Goal: Task Accomplishment & Management: Manage account settings

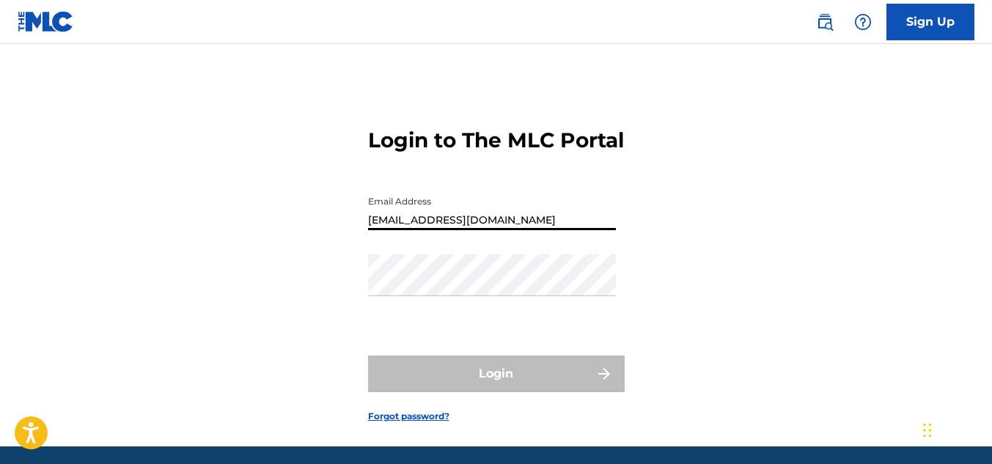
type input "[EMAIL_ADDRESS][DOMAIN_NAME]"
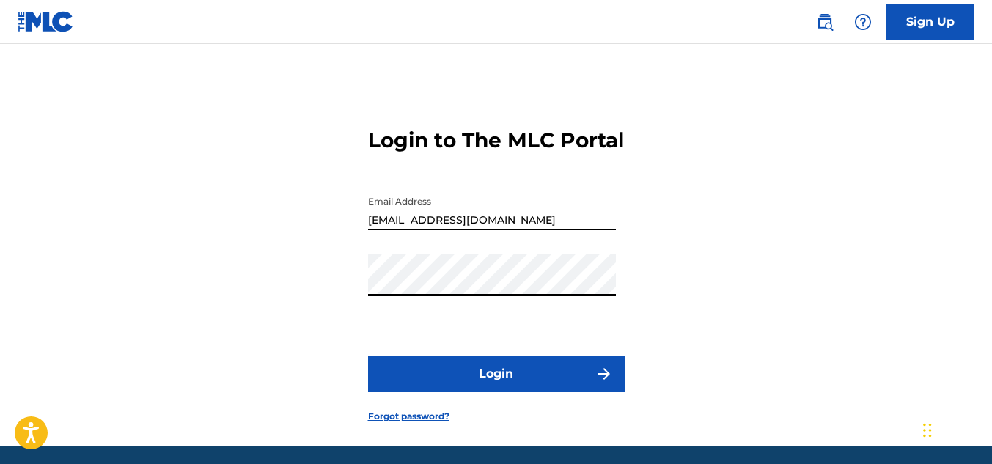
click at [169, 316] on div "Login to The MLC Portal Email Address [EMAIL_ADDRESS][DOMAIN_NAME] Password Log…" at bounding box center [496, 264] width 992 height 366
click at [428, 392] on button "Login" at bounding box center [496, 374] width 257 height 37
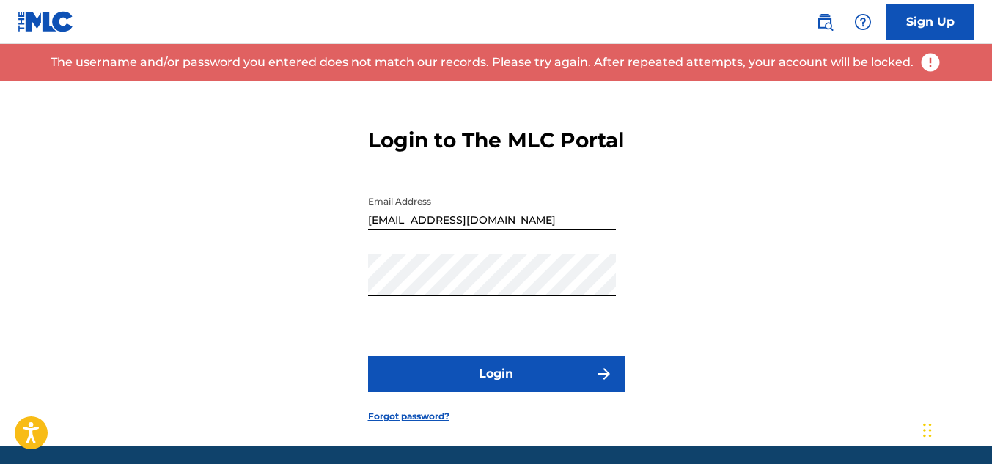
click at [433, 423] on link "Forgot password?" at bounding box center [408, 416] width 81 height 13
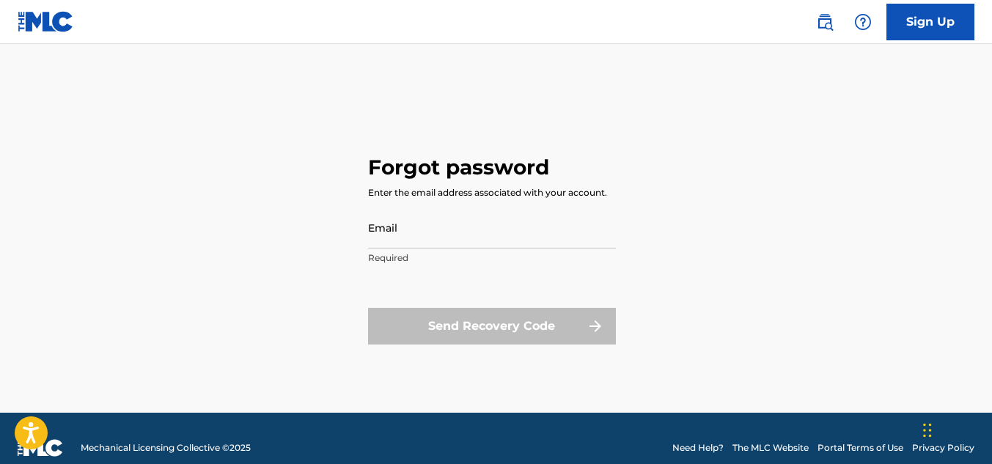
click at [437, 242] on input "Email" at bounding box center [492, 228] width 248 height 42
type input "[EMAIL_ADDRESS][DOMAIN_NAME]"
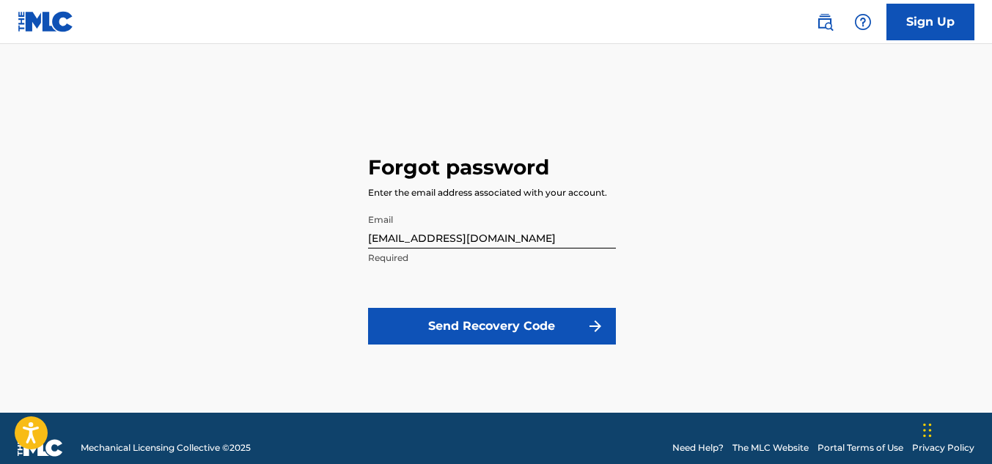
click at [489, 323] on button "Send Recovery Code" at bounding box center [492, 326] width 248 height 37
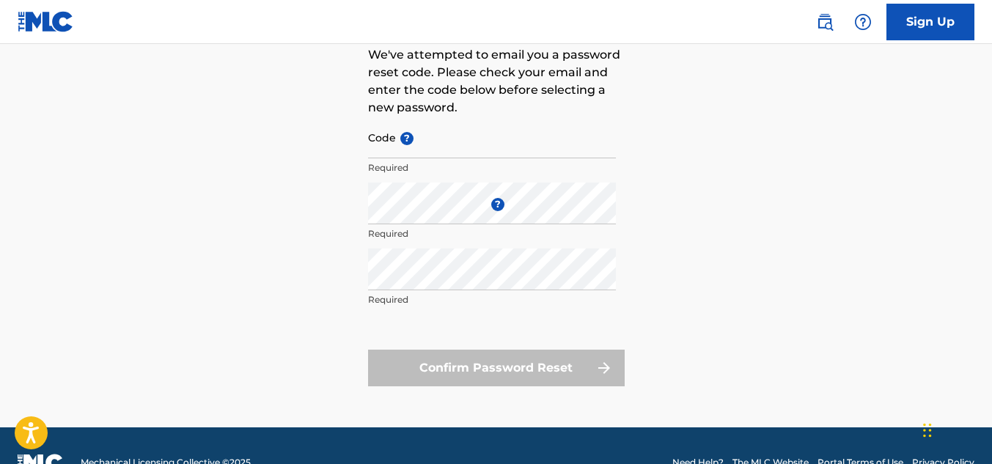
scroll to position [147, 0]
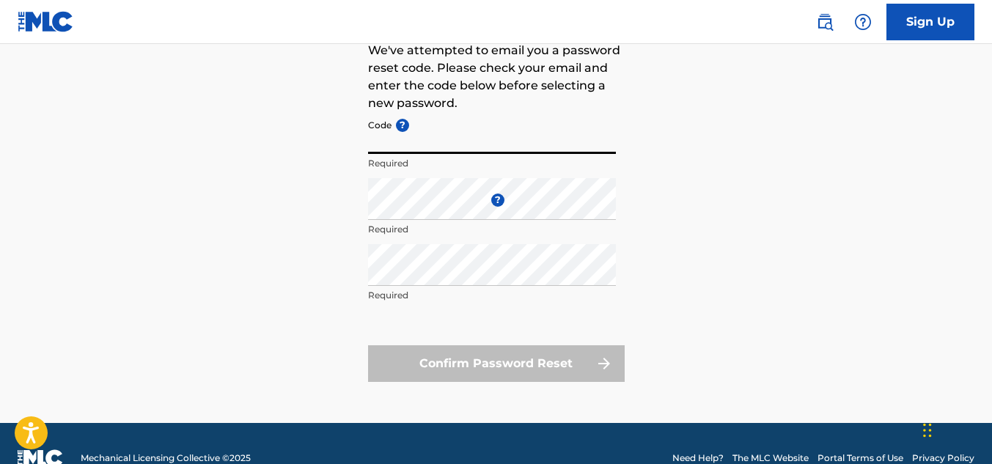
click at [431, 140] on input "Code ?" at bounding box center [492, 133] width 248 height 42
click at [441, 148] on input "Code ?" at bounding box center [492, 133] width 248 height 42
paste input "FP_e05a60cb4fa7f3f575a0050367d7"
type input "FP_e05a60cb4fa7f3f575a0050367d7"
click at [268, 195] on div "Forgot password We've attempted to email you a password reset code. Please chec…" at bounding box center [496, 178] width 992 height 489
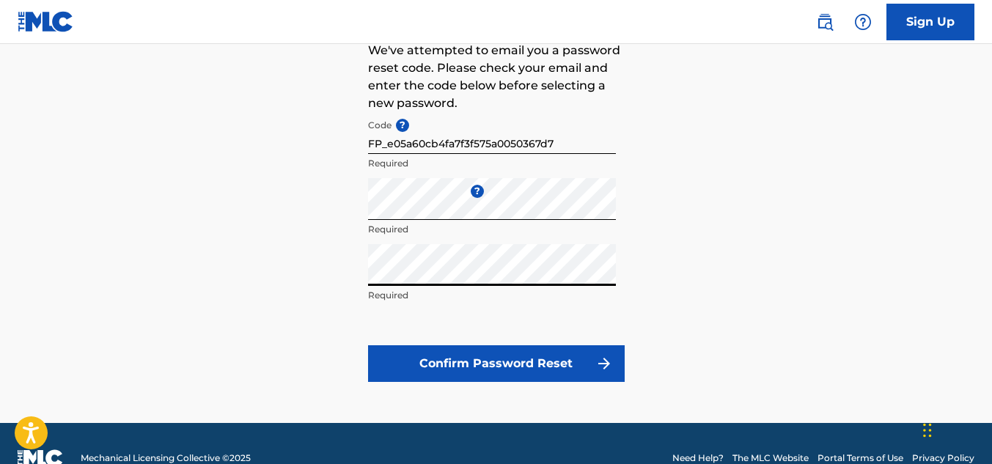
click at [301, 321] on div "Forgot password We've attempted to email you a password reset code. Please chec…" at bounding box center [496, 178] width 992 height 489
click at [448, 361] on button "Confirm Password Reset" at bounding box center [496, 363] width 257 height 37
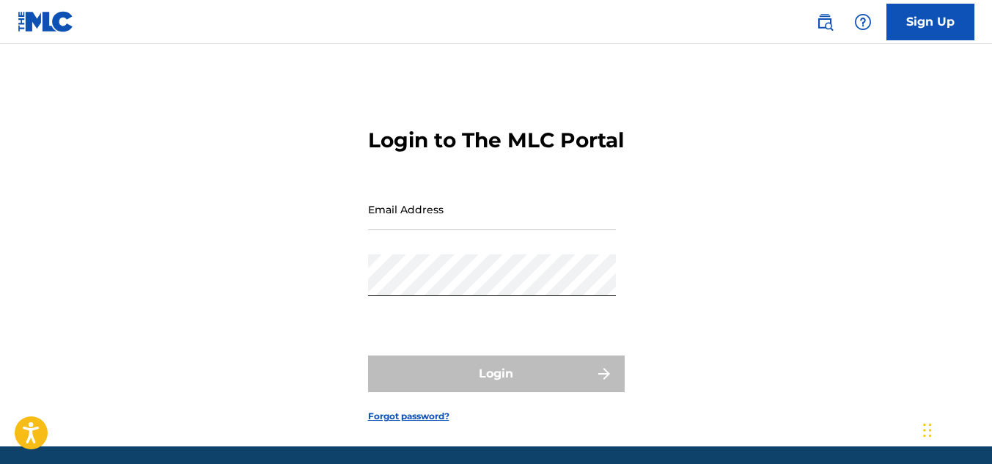
drag, startPoint x: 514, startPoint y: 224, endPoint x: 495, endPoint y: 203, distance: 28.0
click at [514, 224] on input "Email Address" at bounding box center [492, 209] width 248 height 42
type input "[EMAIL_ADDRESS][DOMAIN_NAME]"
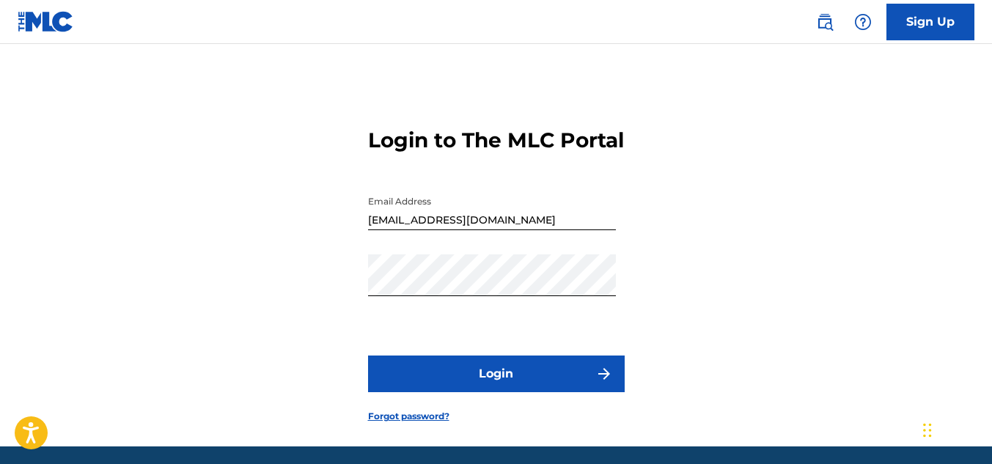
click at [500, 390] on button "Login" at bounding box center [496, 374] width 257 height 37
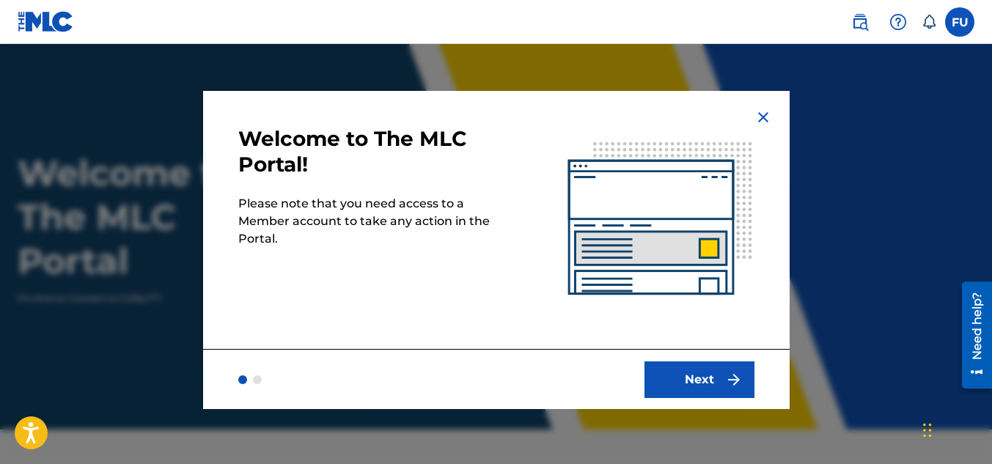
click at [961, 26] on label at bounding box center [959, 21] width 29 height 29
click at [960, 22] on input "FU [PERSON_NAME] [EMAIL_ADDRESS][DOMAIN_NAME] Notification Preferences Profile …" at bounding box center [960, 22] width 0 height 0
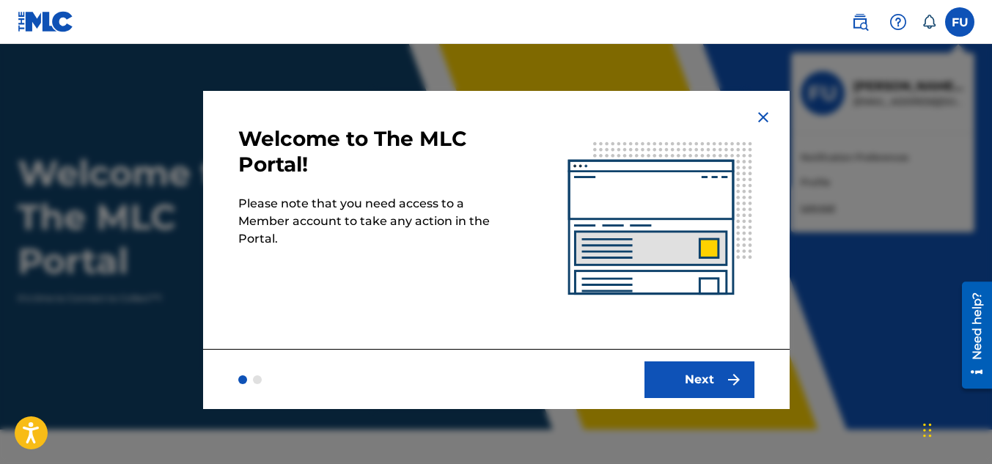
click at [760, 120] on img at bounding box center [764, 118] width 18 height 18
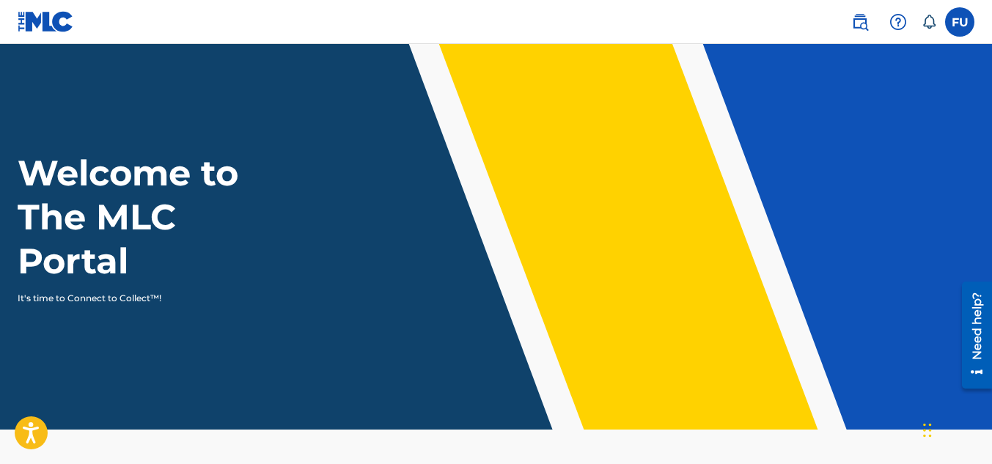
click at [956, 24] on label at bounding box center [959, 21] width 29 height 29
click at [960, 22] on input "FU [PERSON_NAME] [EMAIL_ADDRESS][DOMAIN_NAME] Notification Preferences Profile …" at bounding box center [960, 22] width 0 height 0
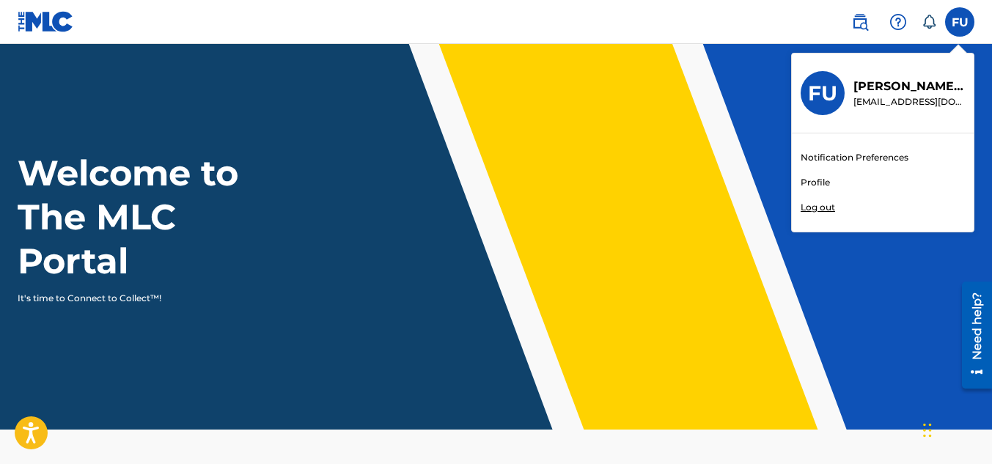
click at [824, 206] on p "Log out" at bounding box center [818, 207] width 34 height 13
click at [960, 22] on input "FU [PERSON_NAME] [EMAIL_ADDRESS][DOMAIN_NAME] Notification Preferences Profile …" at bounding box center [960, 22] width 0 height 0
